Goal: Information Seeking & Learning: Learn about a topic

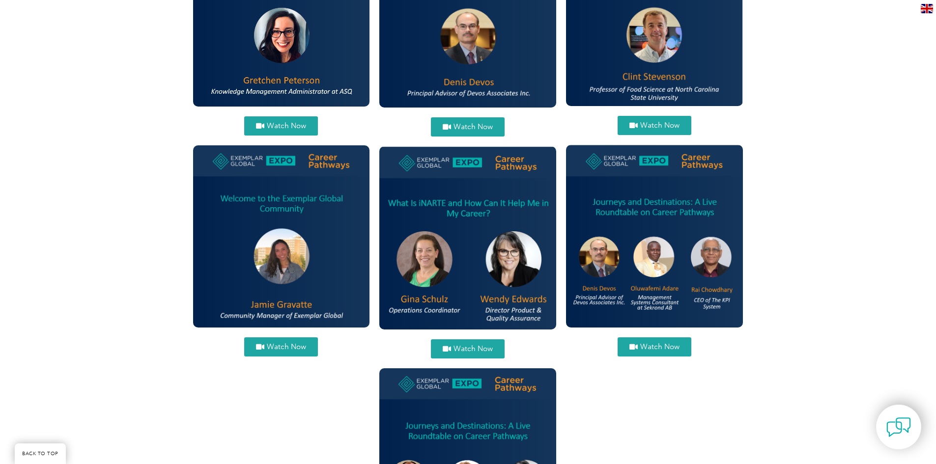
scroll to position [1228, 0]
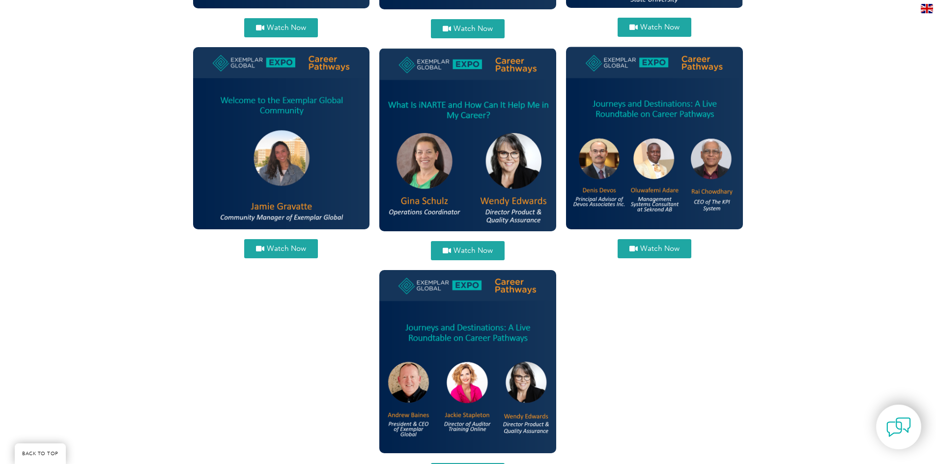
click at [658, 250] on span "Watch Now" at bounding box center [659, 248] width 39 height 7
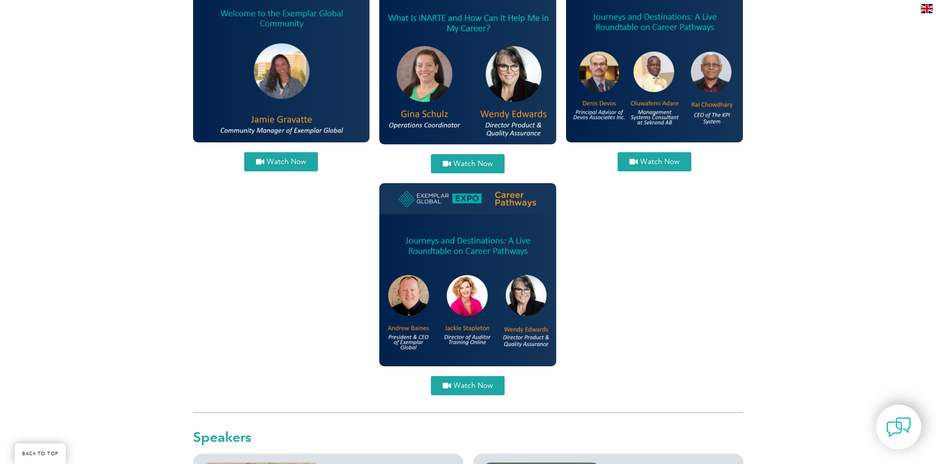
scroll to position [1326, 0]
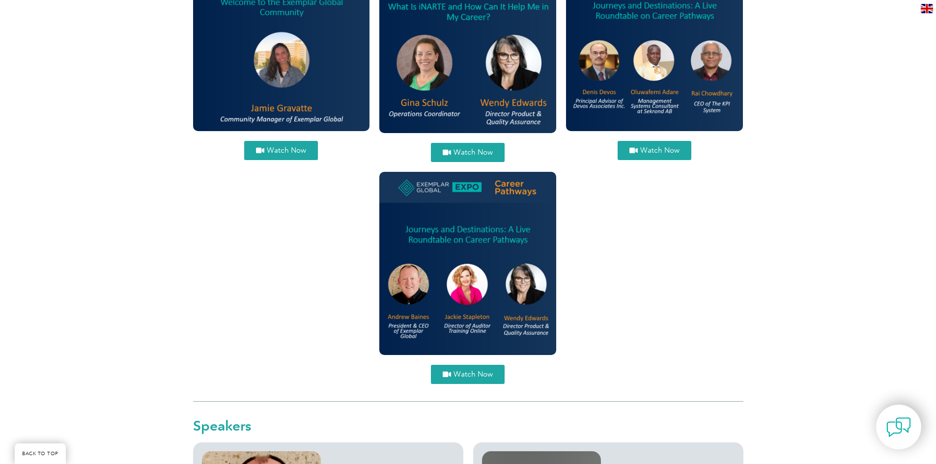
click at [491, 378] on span "Watch Now" at bounding box center [472, 374] width 39 height 7
click at [294, 150] on span "Watch Now" at bounding box center [286, 150] width 39 height 7
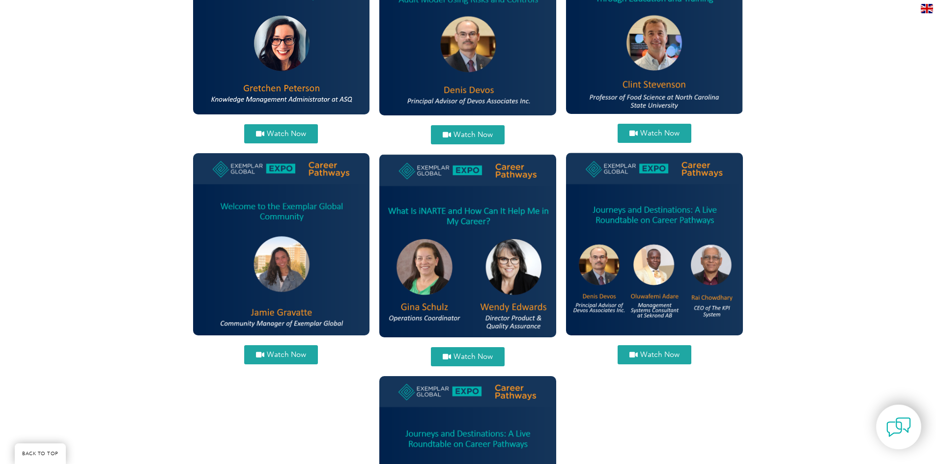
scroll to position [983, 0]
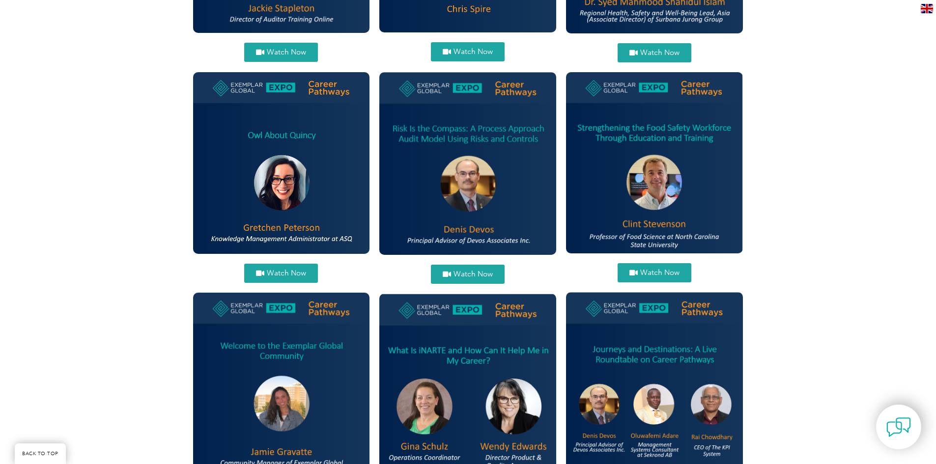
click at [493, 280] on link "Watch Now" at bounding box center [468, 274] width 74 height 19
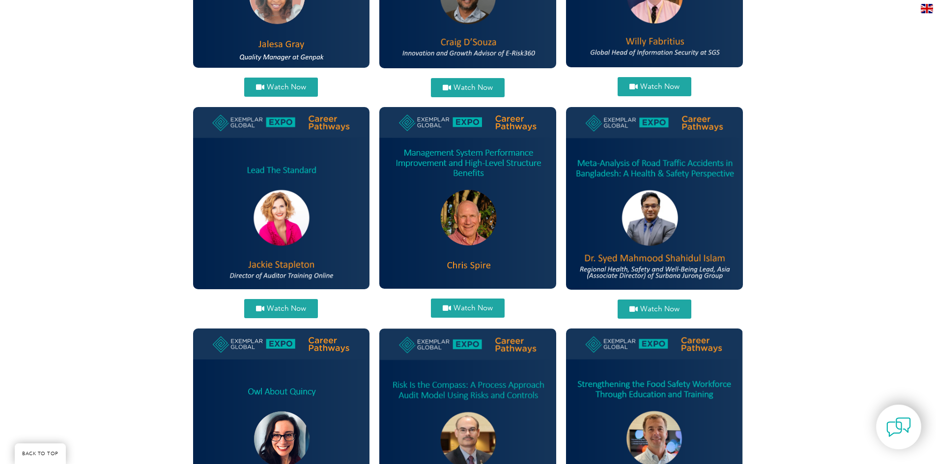
scroll to position [688, 0]
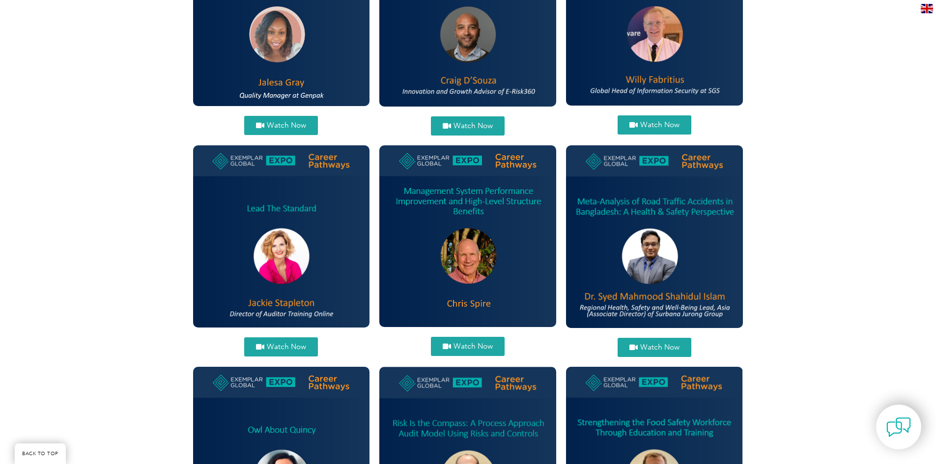
click at [284, 346] on span "Watch Now" at bounding box center [286, 346] width 39 height 7
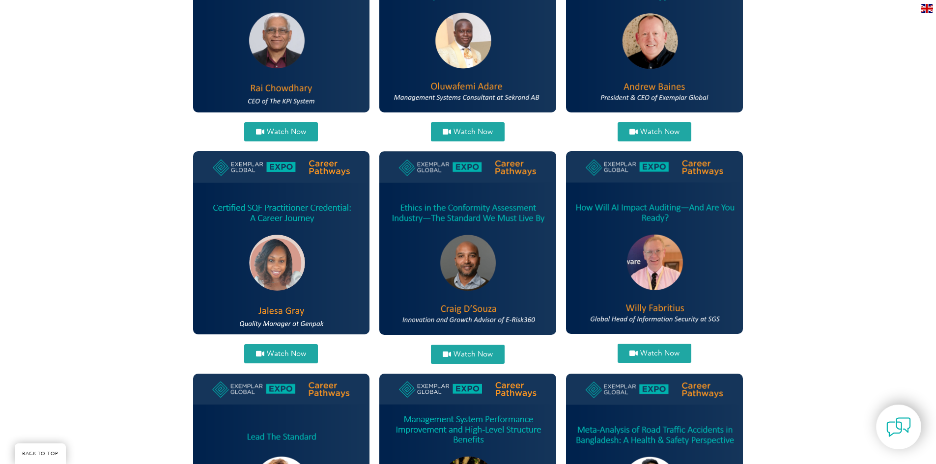
scroll to position [442, 0]
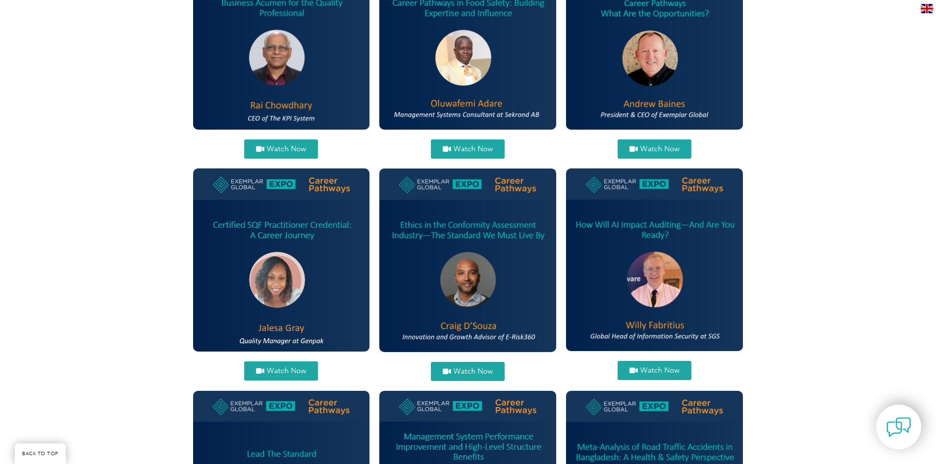
click at [679, 369] on span "Watch Now" at bounding box center [659, 370] width 39 height 7
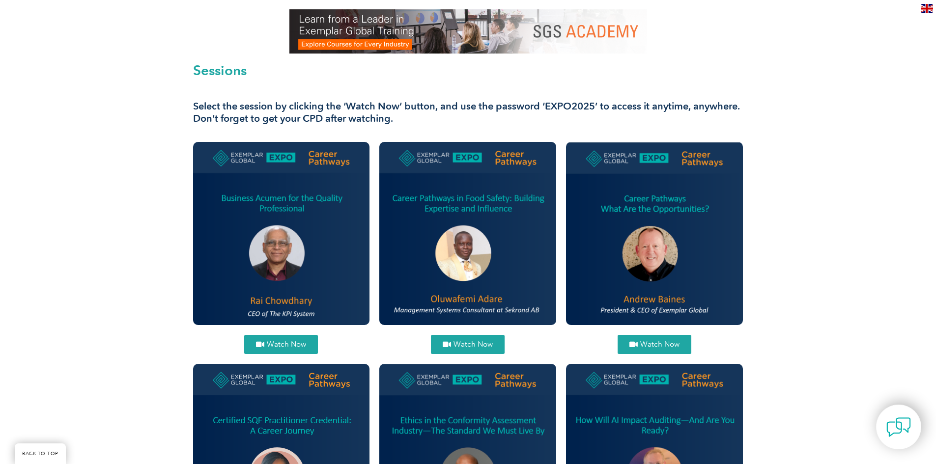
scroll to position [246, 0]
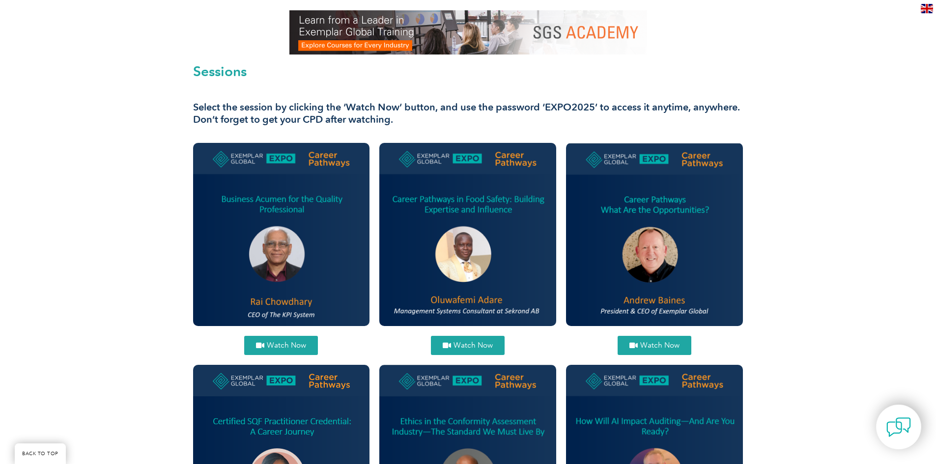
click at [687, 341] on link "Watch Now" at bounding box center [655, 345] width 74 height 19
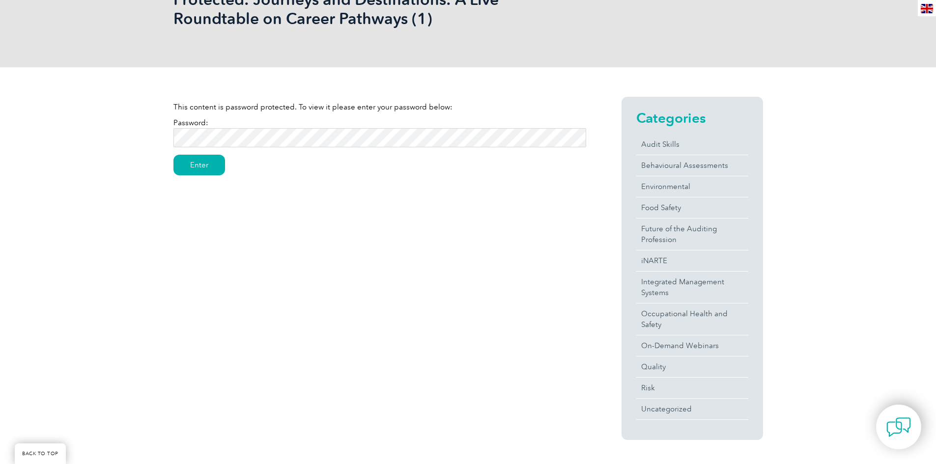
scroll to position [49, 0]
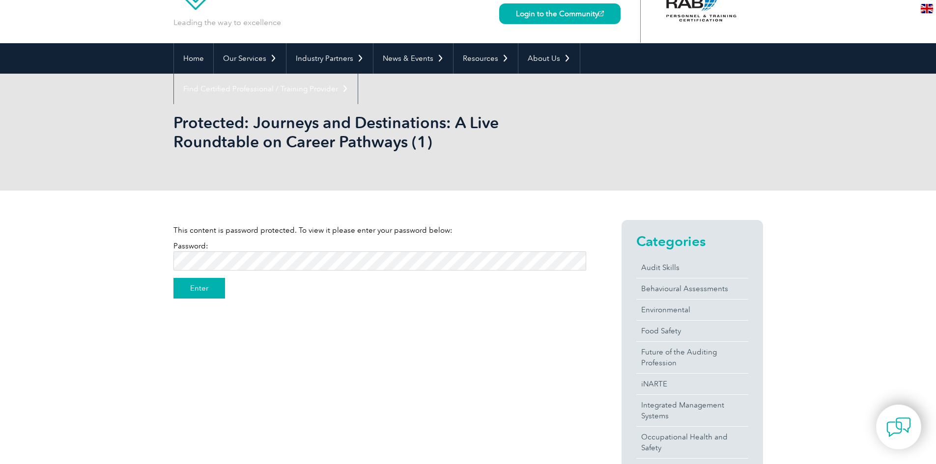
click at [184, 287] on input "Enter" at bounding box center [199, 288] width 52 height 21
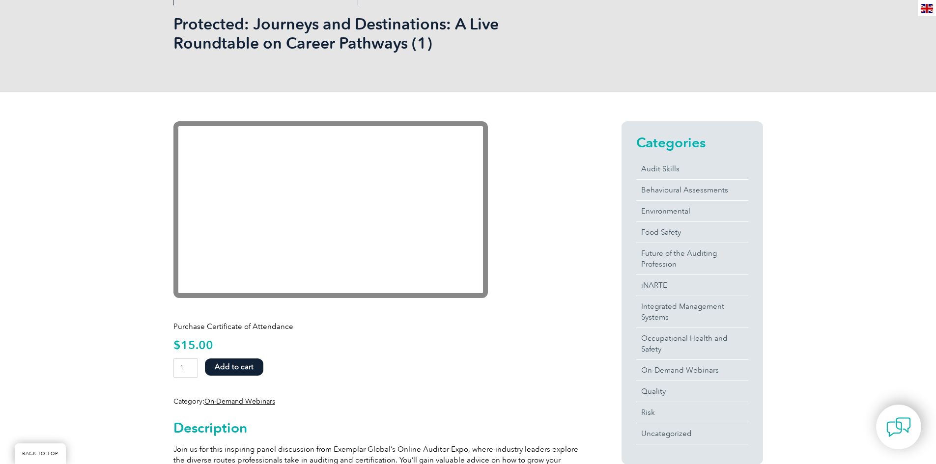
scroll to position [147, 0]
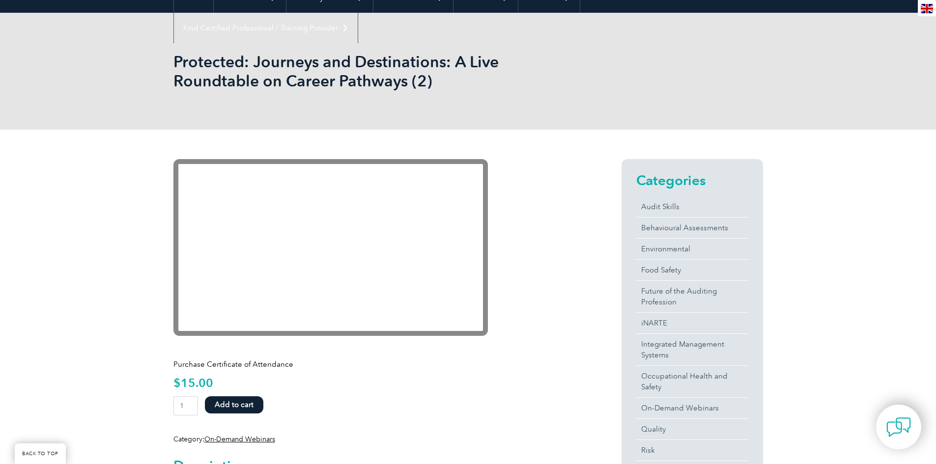
scroll to position [147, 0]
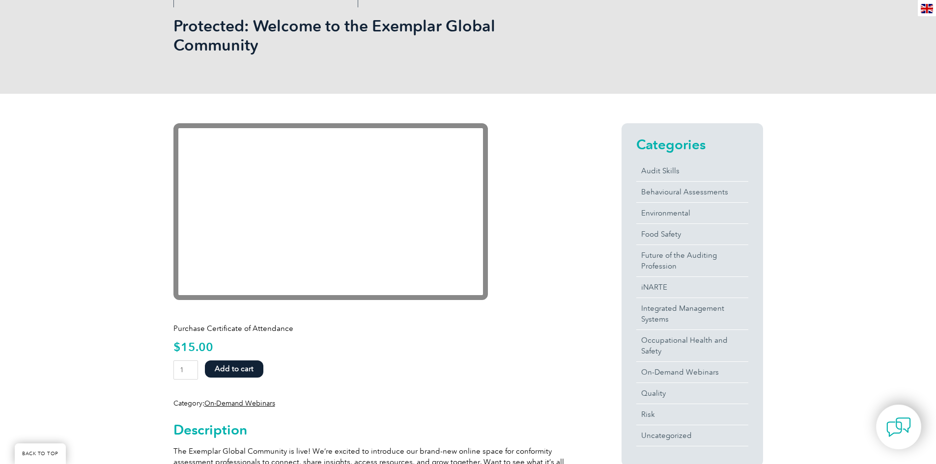
scroll to position [246, 0]
